Goal: Information Seeking & Learning: Understand process/instructions

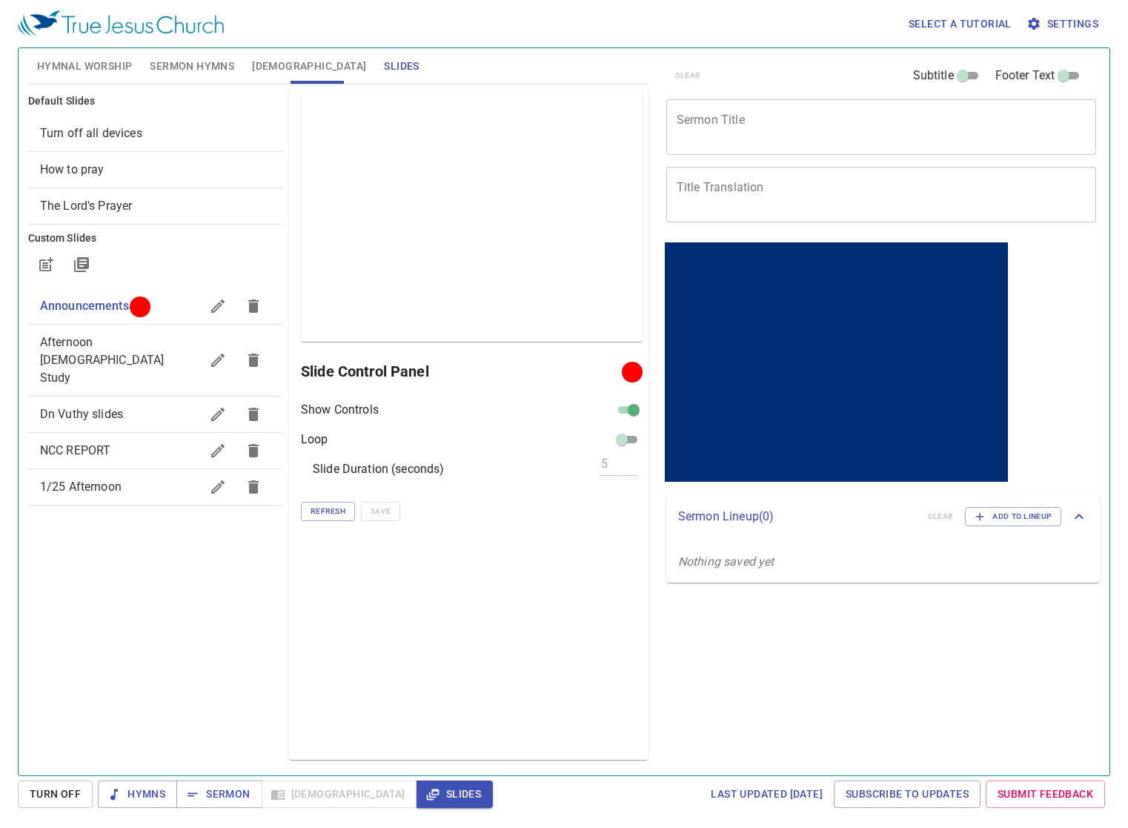
click at [437, 613] on div "Preview Only Slide Control Panel Show Controls Loop Slide Duration (seconds) 5 …" at bounding box center [469, 423] width 360 height 672
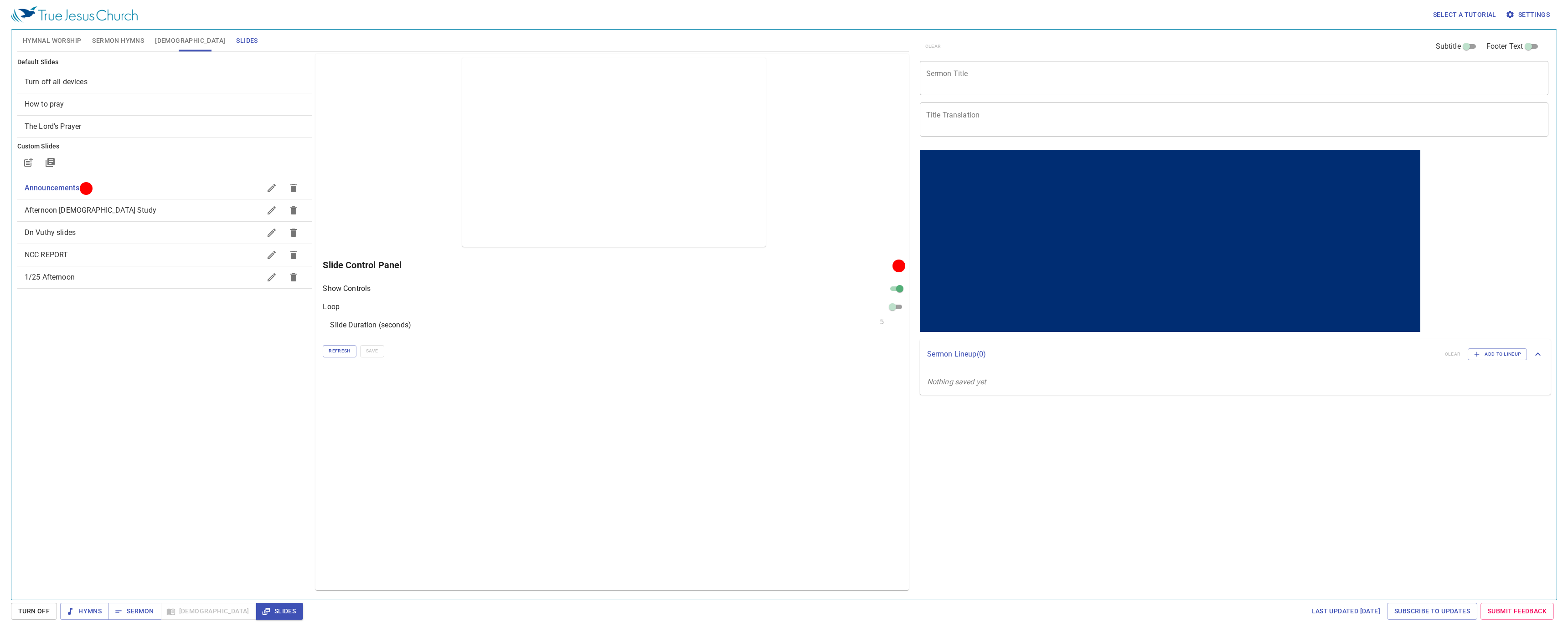
click at [693, 113] on div "Preview Only Slide Control Panel Show Controls Loop Slide Duration (seconds) 5 …" at bounding box center [612, 321] width 593 height 536
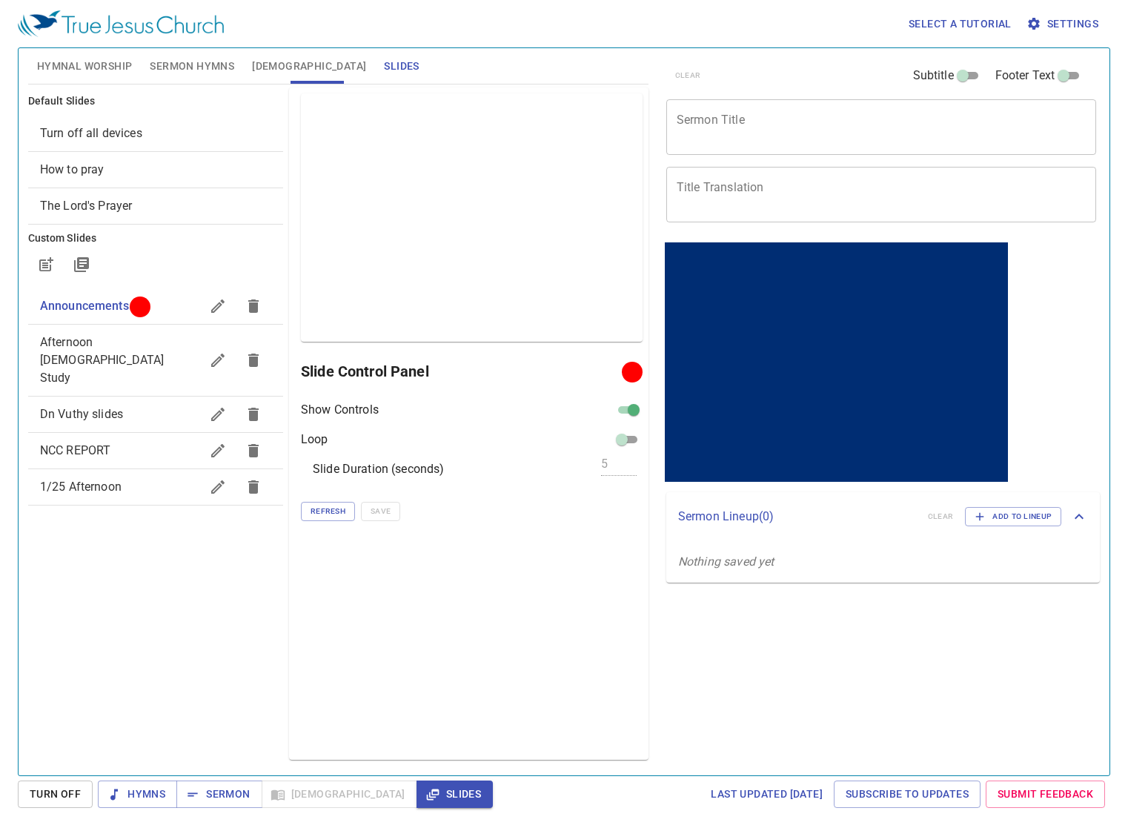
drag, startPoint x: 567, startPoint y: 570, endPoint x: 583, endPoint y: 561, distance: 18.3
click at [570, 565] on div "Preview Only Slide Control Panel Show Controls Loop Slide Duration (seconds) 5 …" at bounding box center [469, 423] width 360 height 672
click at [430, 5] on div "Select a tutorial Settings" at bounding box center [561, 23] width 1087 height 47
click at [933, 24] on span "Select a tutorial" at bounding box center [960, 24] width 103 height 19
click at [926, 46] on li "Basic" at bounding box center [931, 50] width 53 height 27
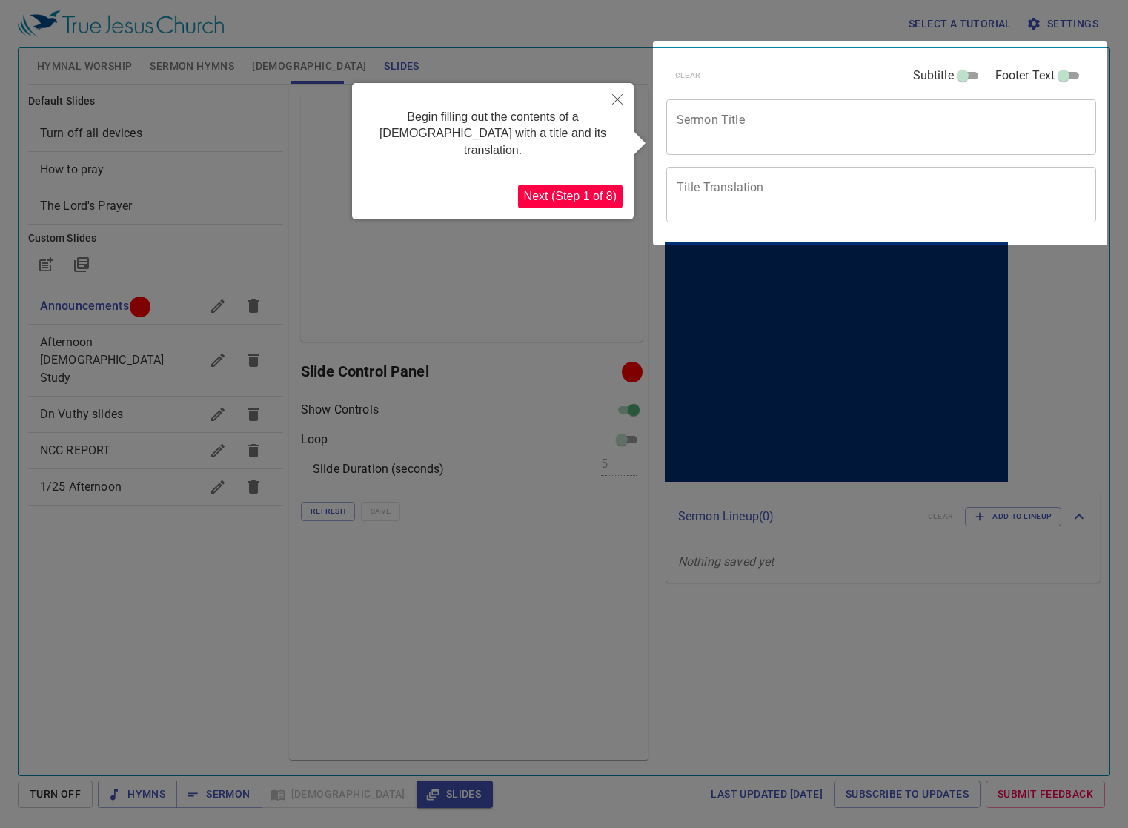
click at [573, 185] on button "Next (Step 1 of 8)" at bounding box center [570, 197] width 105 height 24
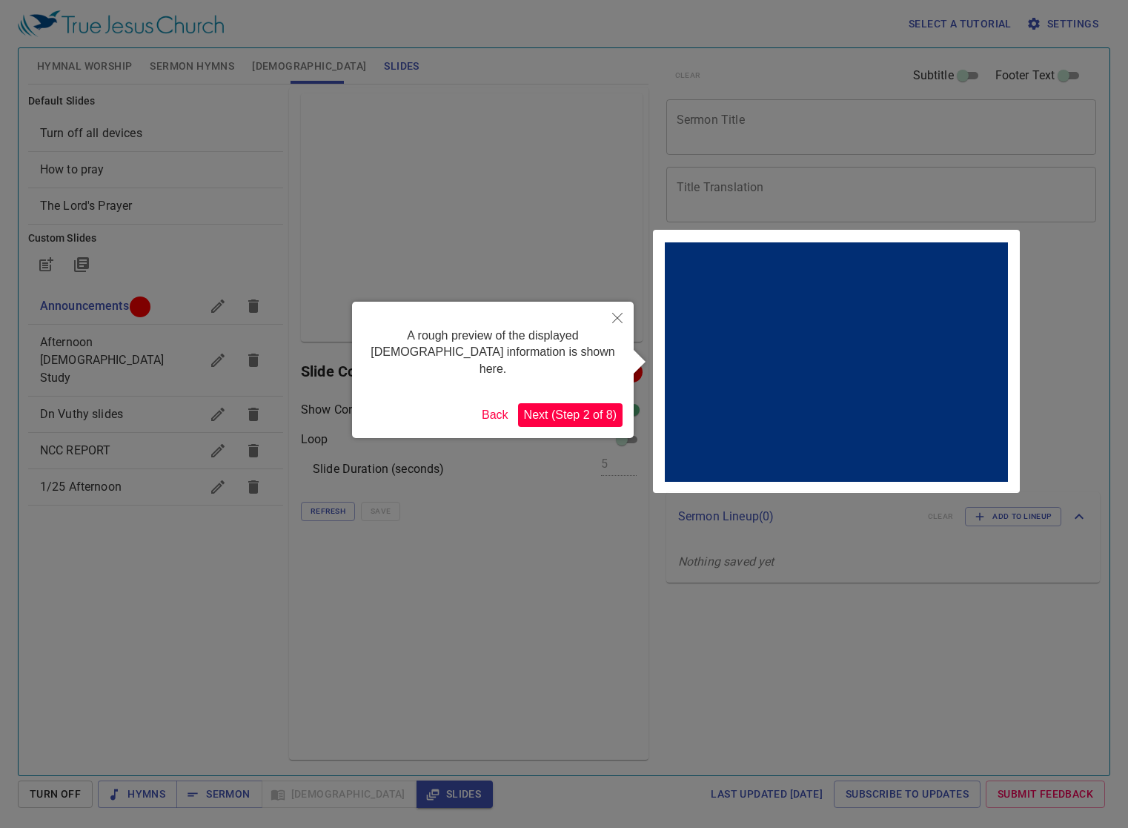
click at [573, 403] on button "Next (Step 2 of 8)" at bounding box center [570, 415] width 105 height 24
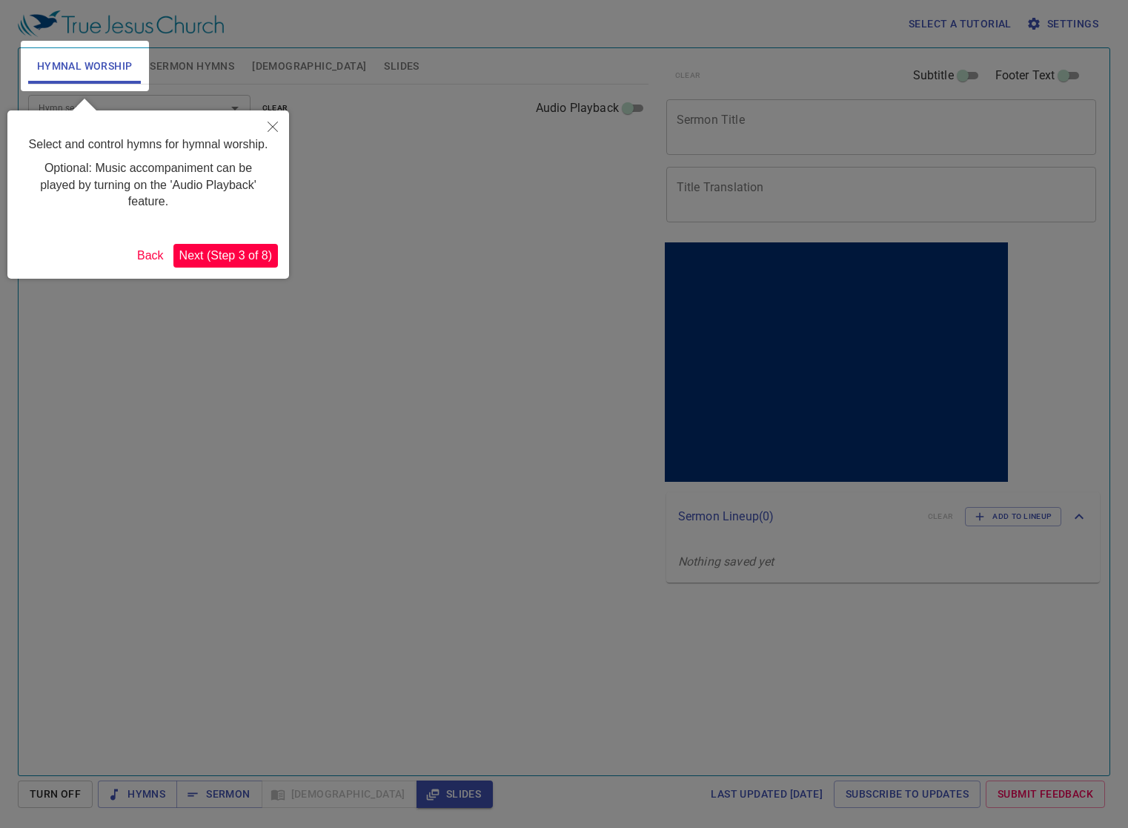
click at [224, 250] on button "Next (Step 3 of 8)" at bounding box center [225, 256] width 105 height 24
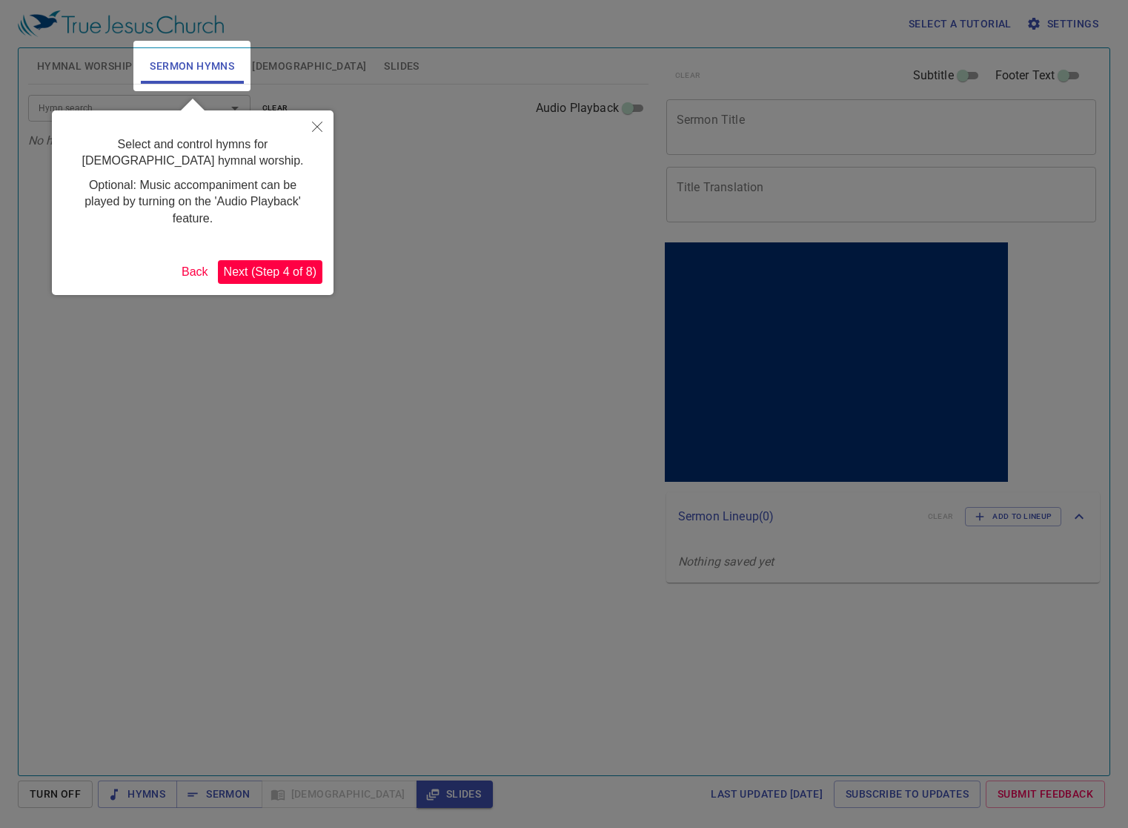
click at [278, 276] on button "Next (Step 4 of 8)" at bounding box center [270, 272] width 105 height 24
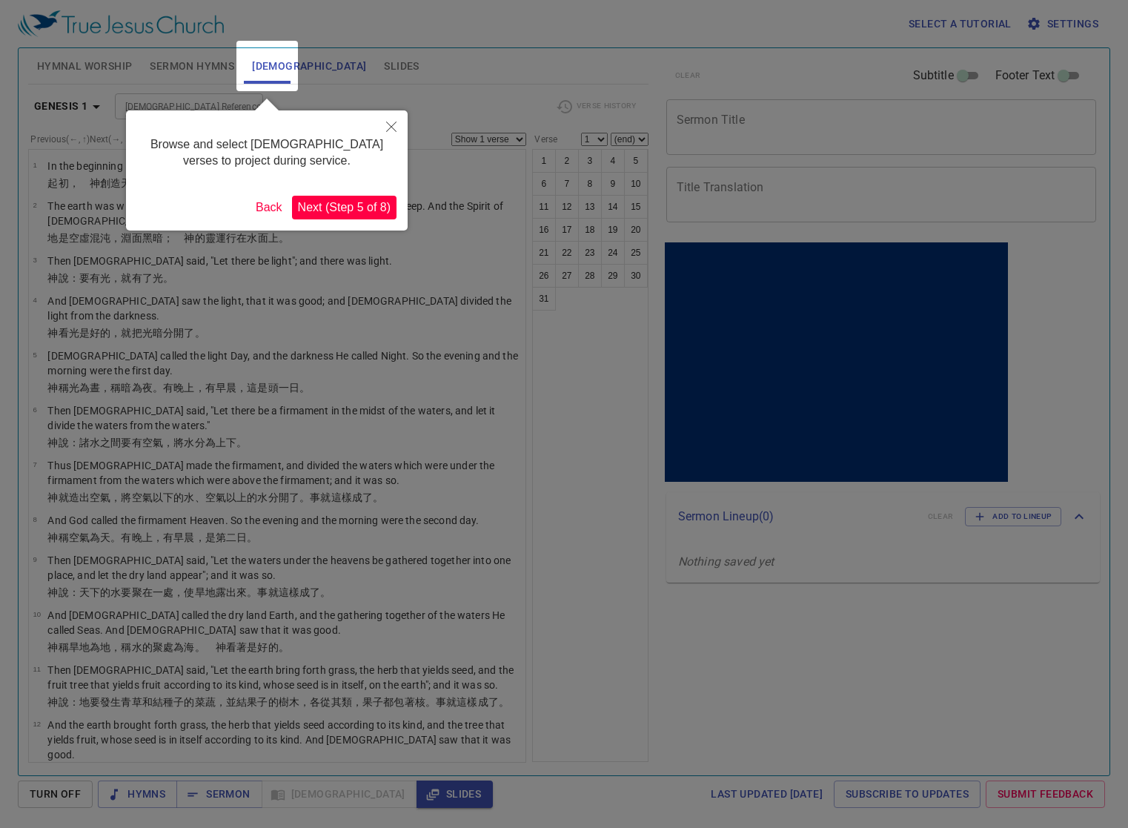
click at [329, 219] on button "Next (Step 5 of 8)" at bounding box center [344, 208] width 105 height 24
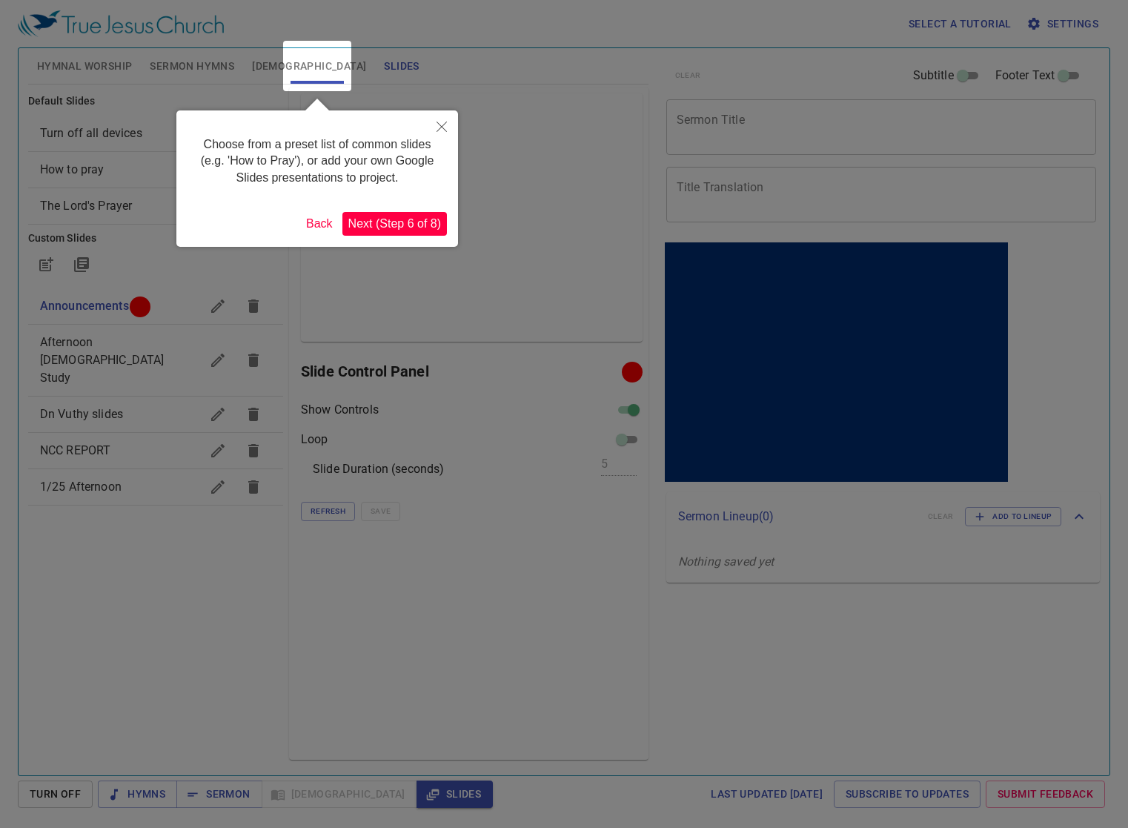
click at [333, 214] on button "Back" at bounding box center [319, 224] width 39 height 24
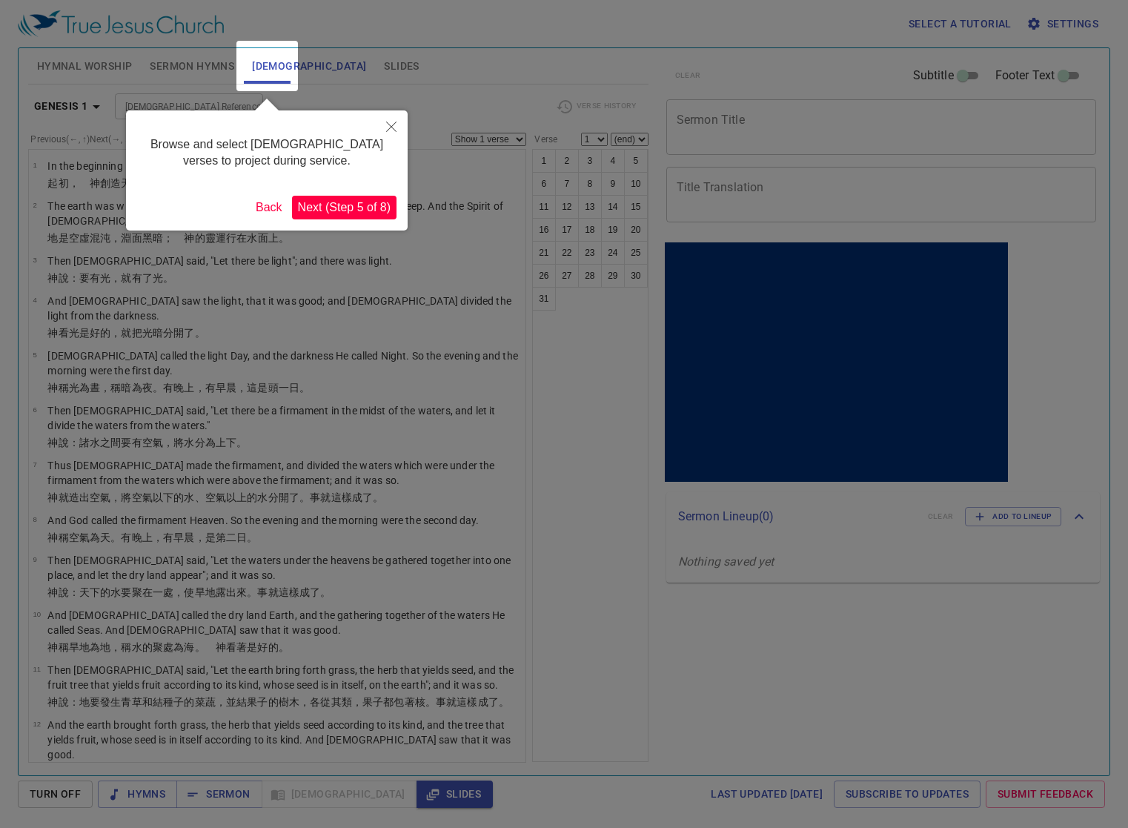
click at [260, 211] on button "Back" at bounding box center [269, 208] width 39 height 24
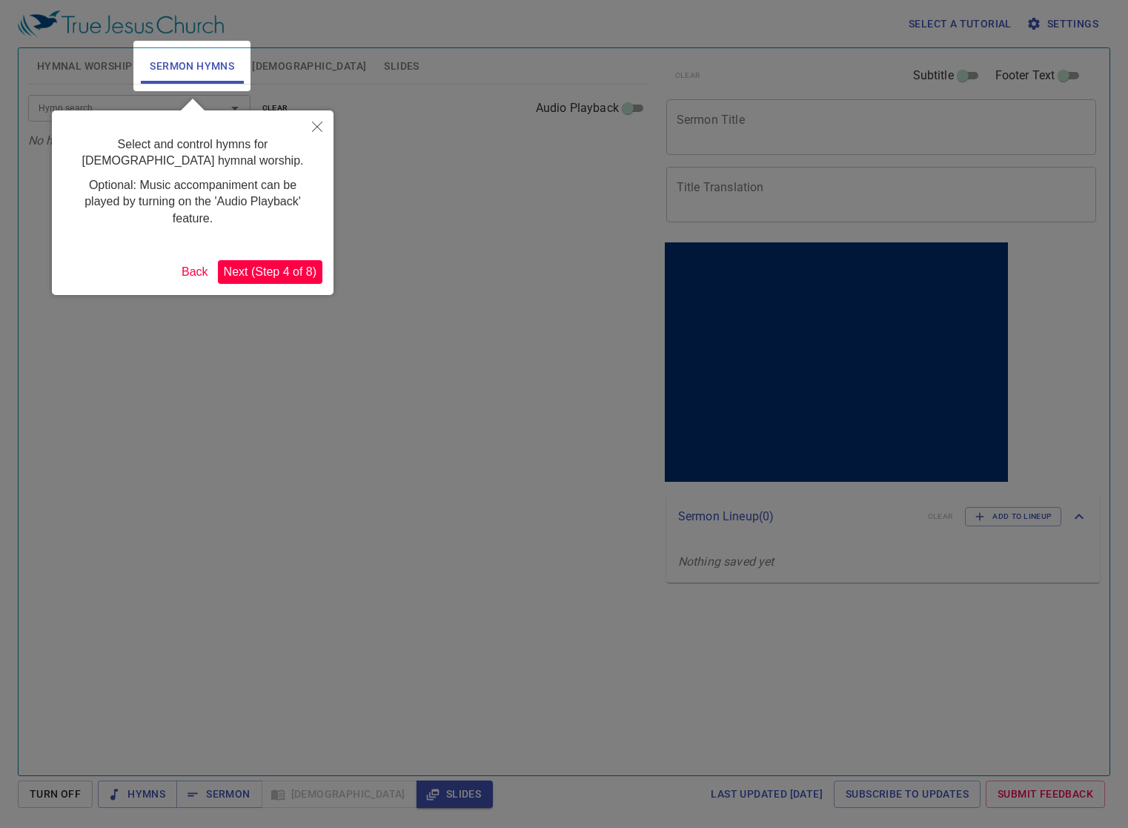
click at [287, 270] on button "Next (Step 4 of 8)" at bounding box center [270, 272] width 105 height 24
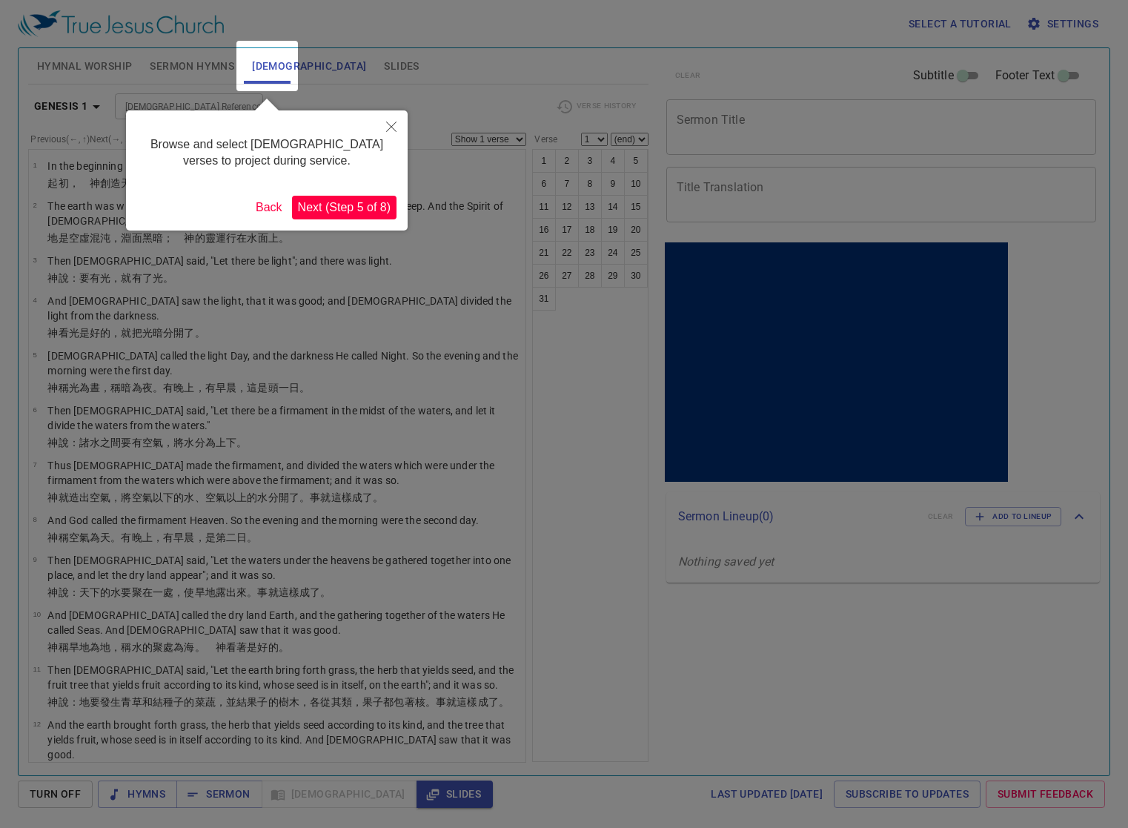
click at [328, 210] on button "Next (Step 5 of 8)" at bounding box center [344, 208] width 105 height 24
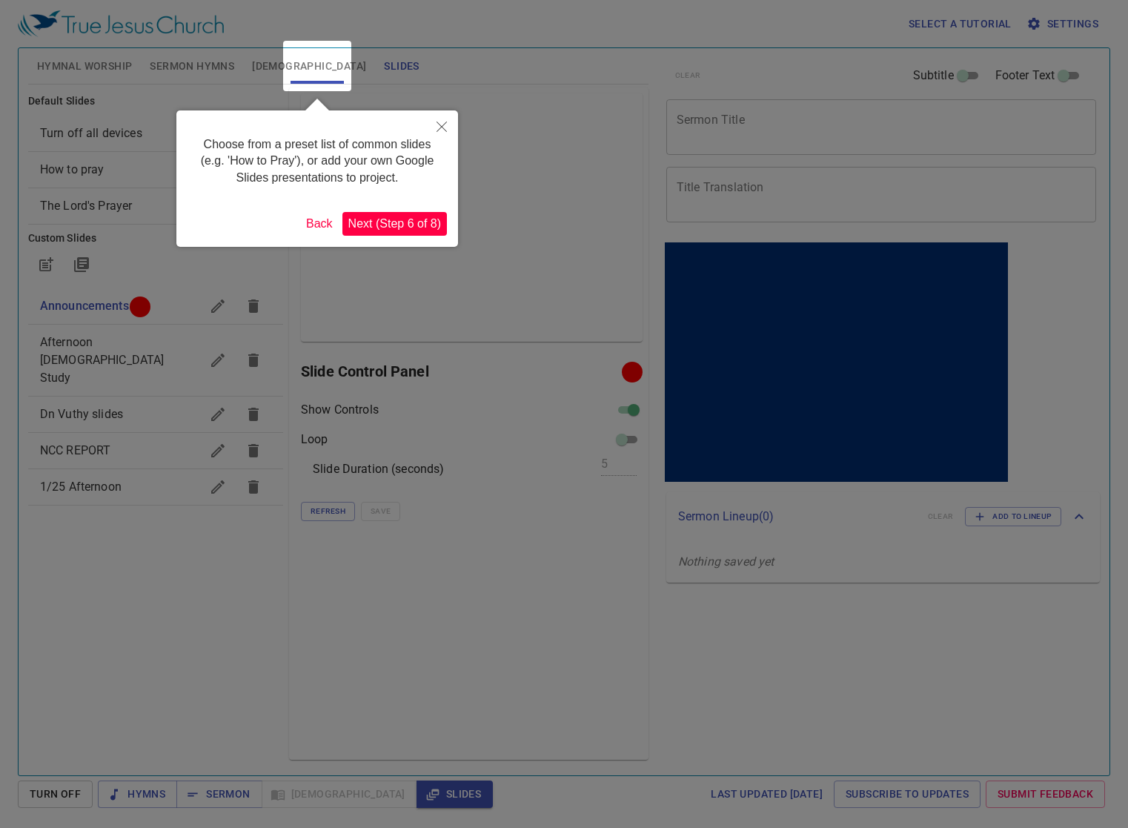
click at [382, 218] on button "Next (Step 6 of 8)" at bounding box center [395, 224] width 105 height 24
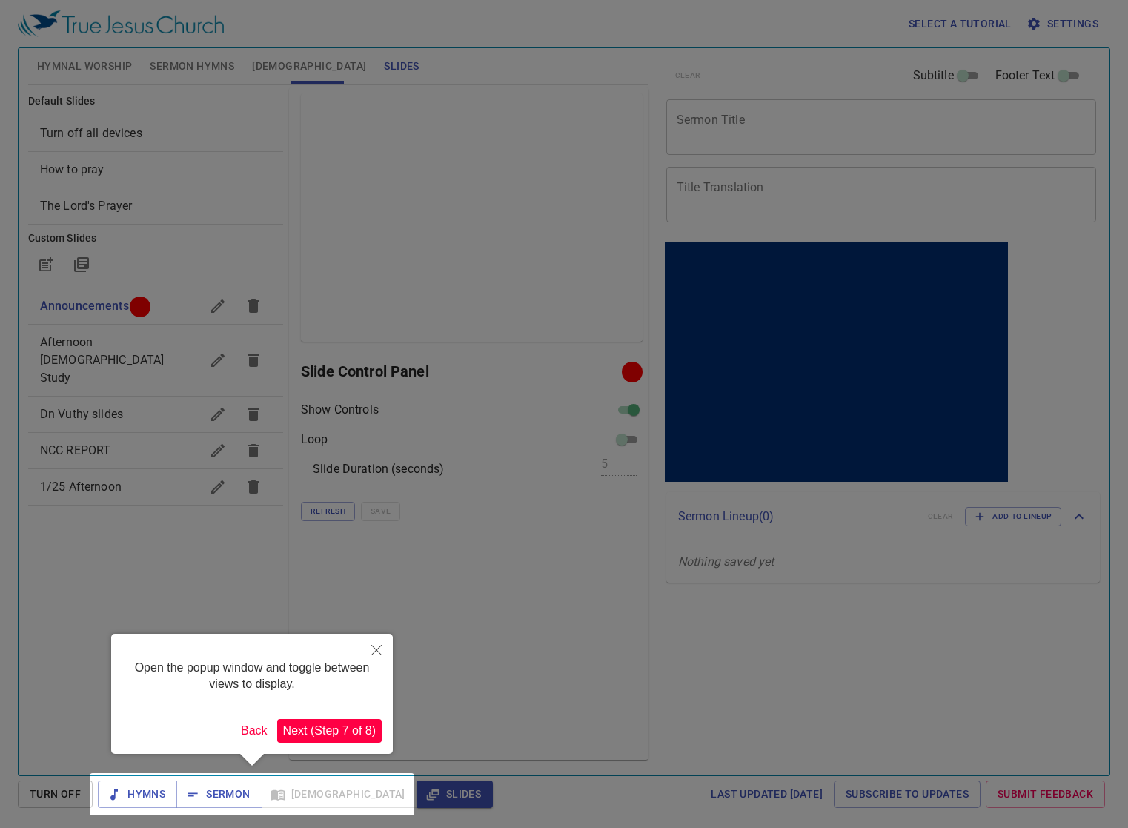
click at [323, 733] on button "Next (Step 7 of 8)" at bounding box center [329, 731] width 105 height 24
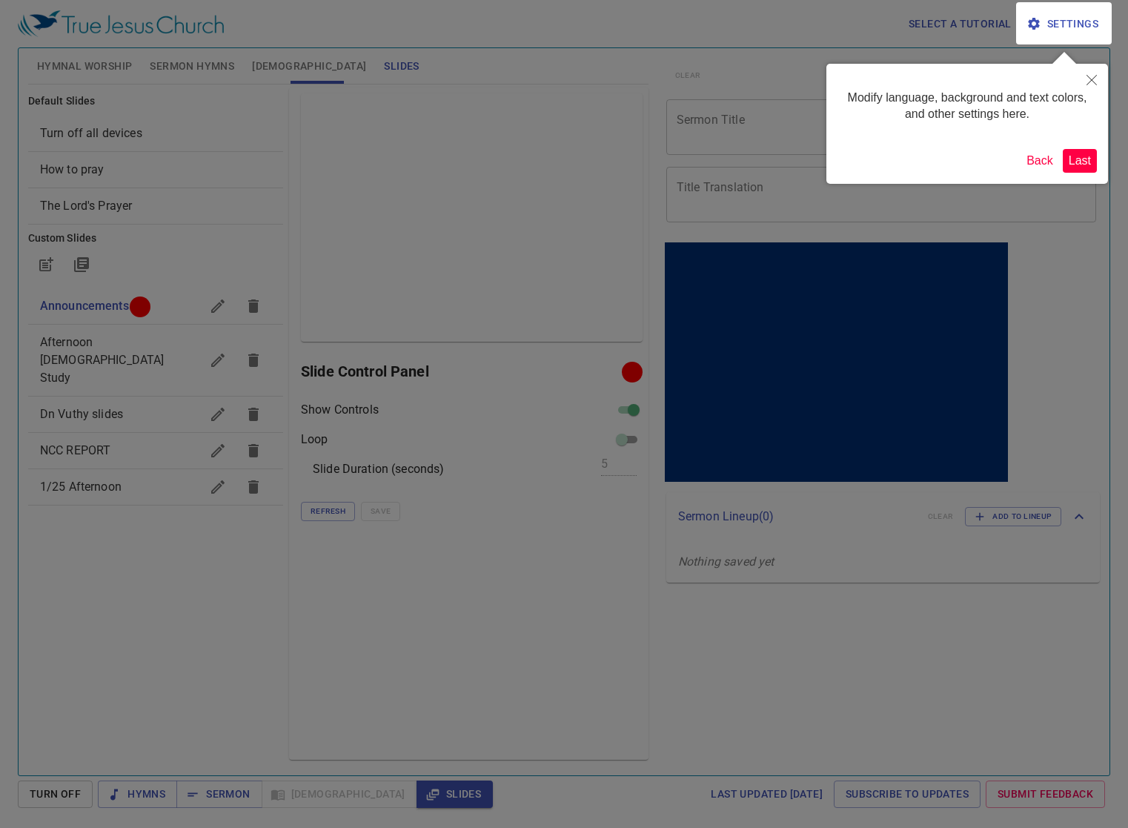
click at [1071, 160] on button "Last" at bounding box center [1080, 161] width 34 height 24
